Goal: Use online tool/utility

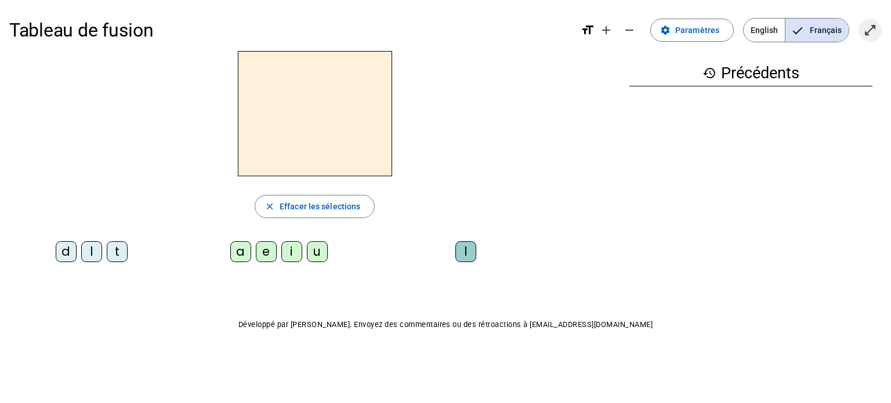
click at [872, 28] on mat-icon "open_in_full" at bounding box center [870, 30] width 14 height 14
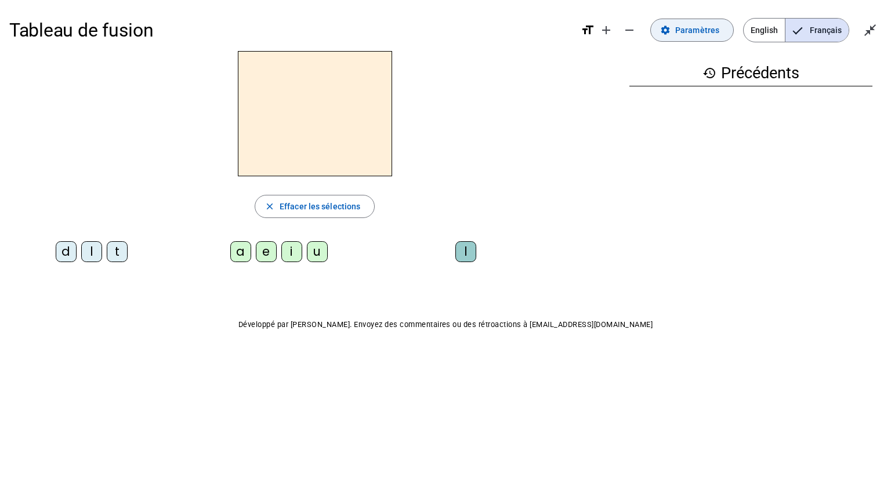
click at [670, 26] on mat-icon "settings" at bounding box center [665, 30] width 10 height 10
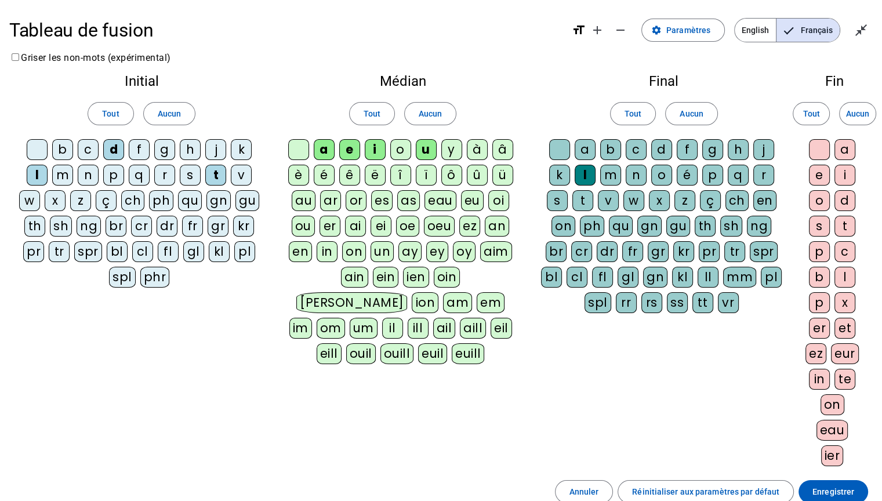
click at [57, 173] on div "m" at bounding box center [62, 175] width 21 height 21
click at [810, 402] on span at bounding box center [834, 492] width 70 height 28
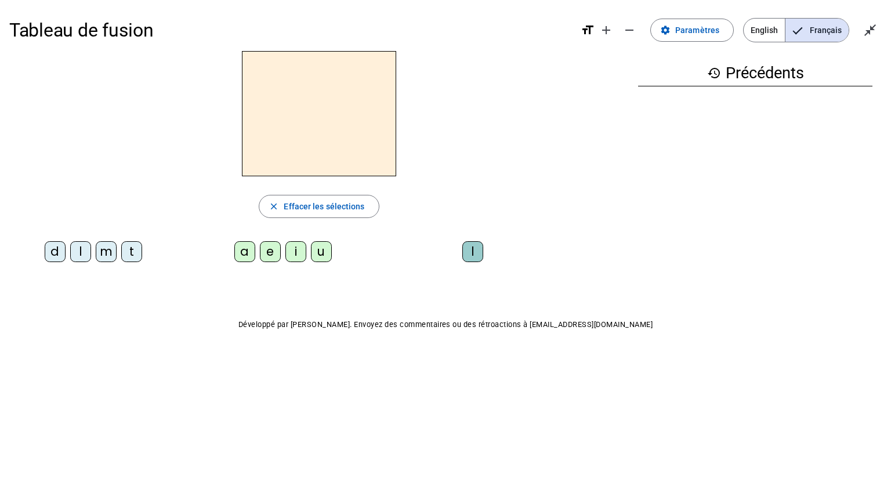
click at [101, 253] on div "m" at bounding box center [106, 251] width 21 height 21
click at [237, 254] on div "a" at bounding box center [244, 251] width 21 height 21
click at [130, 252] on div "t" at bounding box center [131, 251] width 21 height 21
click at [77, 249] on div "l" at bounding box center [80, 251] width 21 height 21
click at [267, 251] on div "e" at bounding box center [270, 251] width 21 height 21
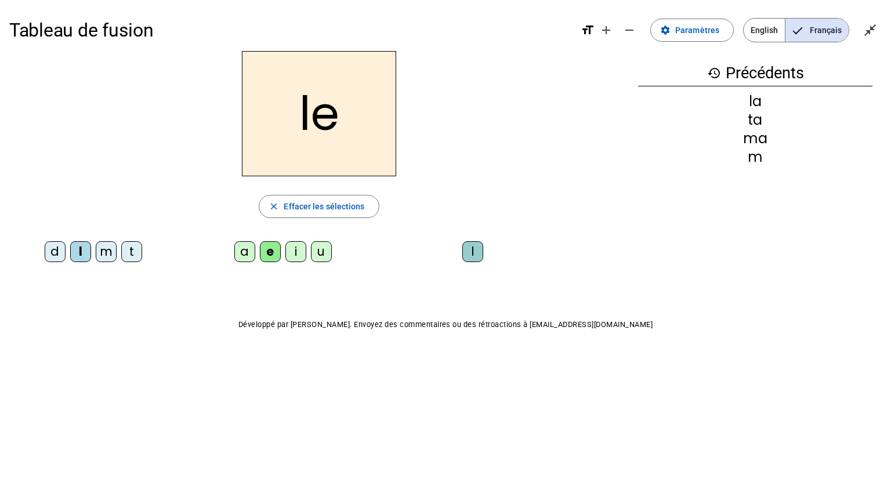
click at [319, 246] on div "u" at bounding box center [321, 251] width 21 height 21
click at [136, 247] on div "t" at bounding box center [131, 251] width 21 height 21
click at [56, 251] on div "d" at bounding box center [55, 251] width 21 height 21
click at [271, 251] on div "e" at bounding box center [270, 251] width 21 height 21
click at [106, 249] on div "m" at bounding box center [106, 251] width 21 height 21
